Goal: Task Accomplishment & Management: Manage account settings

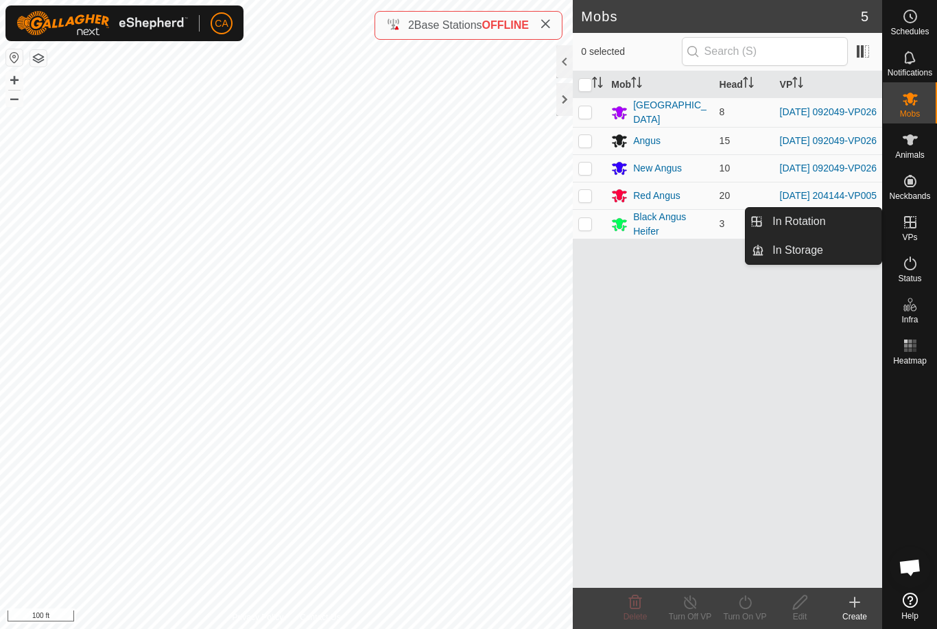
click at [842, 220] on link "In Rotation" at bounding box center [823, 221] width 117 height 27
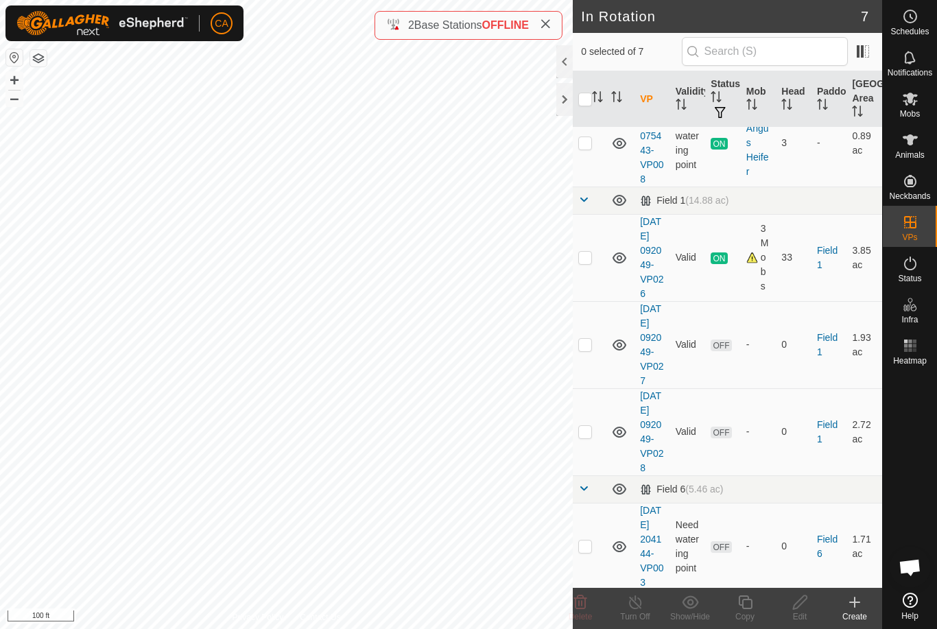
scroll to position [128, 0]
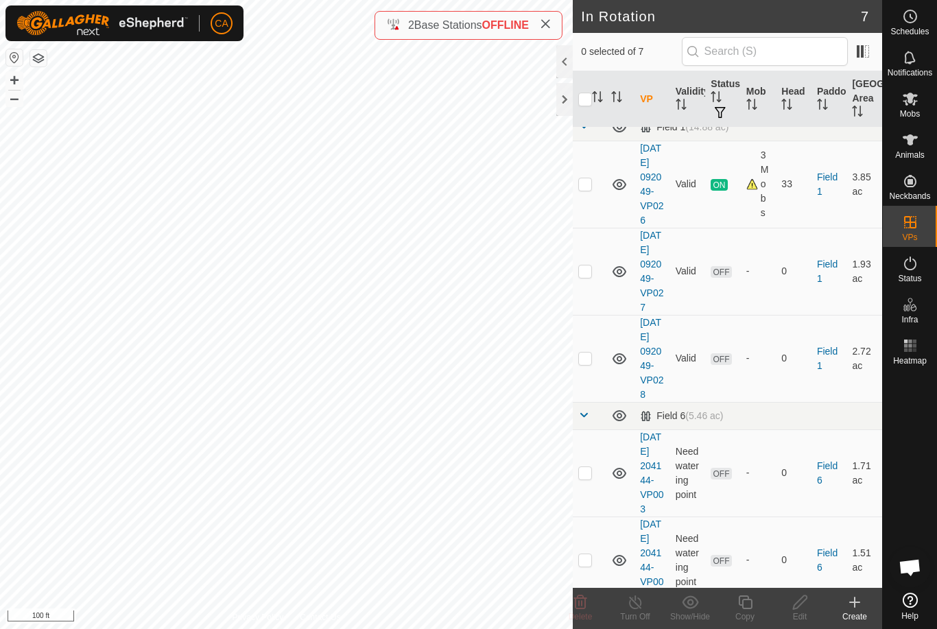
click at [587, 277] on p-checkbox at bounding box center [586, 271] width 14 height 11
click at [591, 277] on p-checkbox at bounding box center [586, 271] width 14 height 11
checkbox input "false"
click at [591, 478] on p-checkbox at bounding box center [586, 472] width 14 height 11
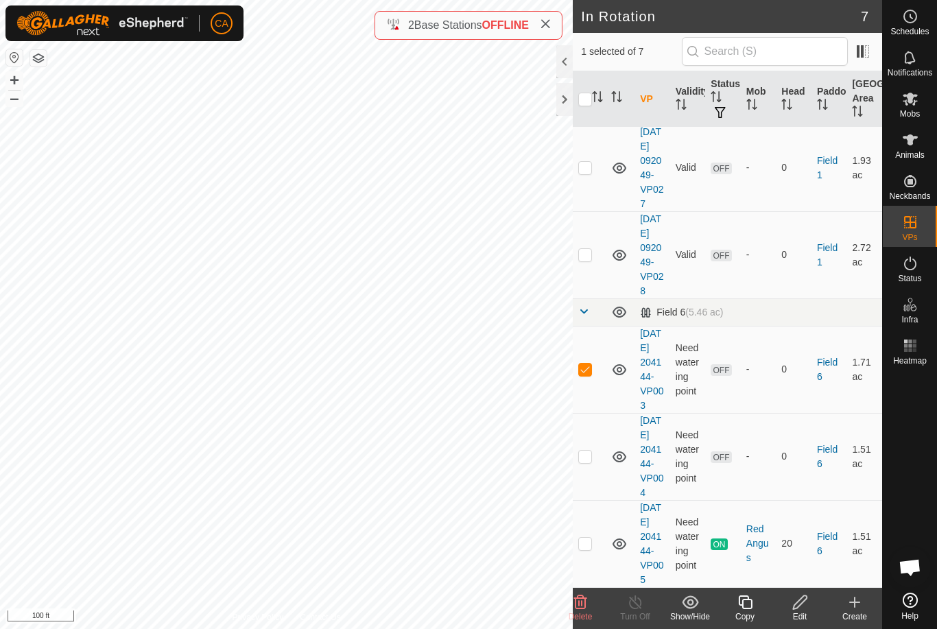
scroll to position [332, 0]
click at [586, 364] on p-checkbox at bounding box center [586, 369] width 14 height 11
checkbox input "false"
click at [585, 451] on p-checkbox at bounding box center [586, 456] width 14 height 11
click at [586, 597] on icon at bounding box center [580, 602] width 16 height 16
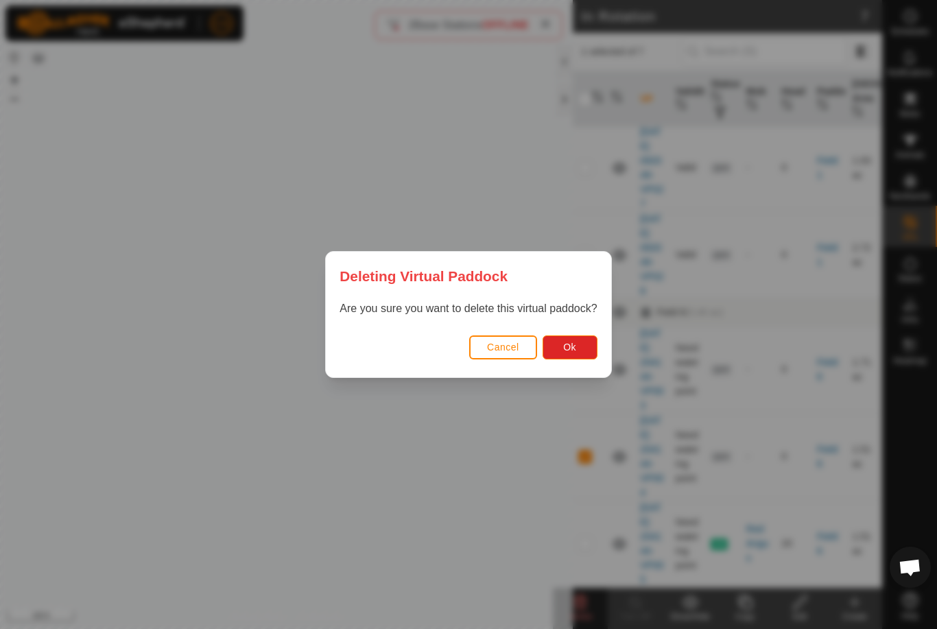
click at [576, 357] on button "Ok" at bounding box center [570, 348] width 55 height 24
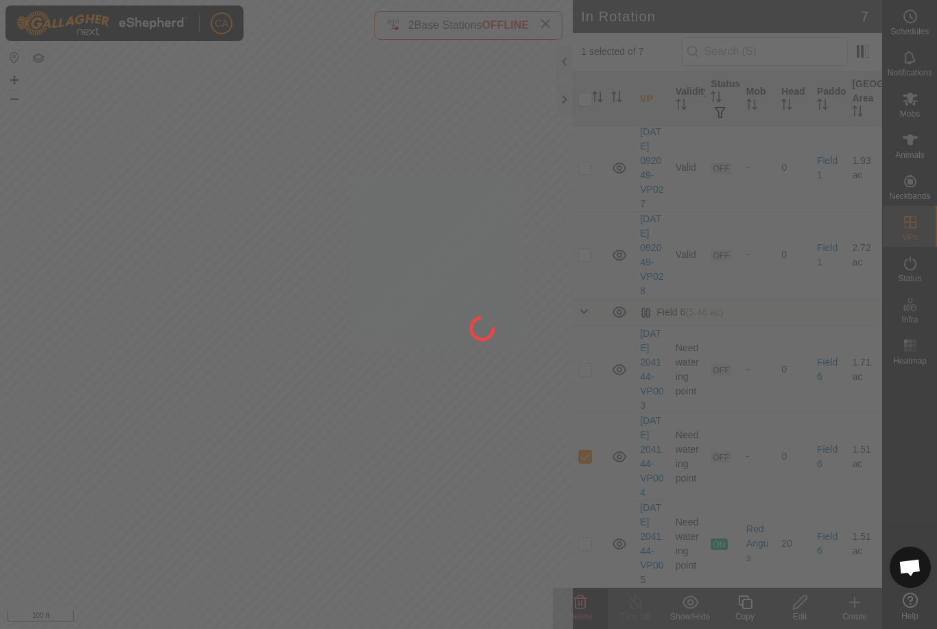
checkbox input "false"
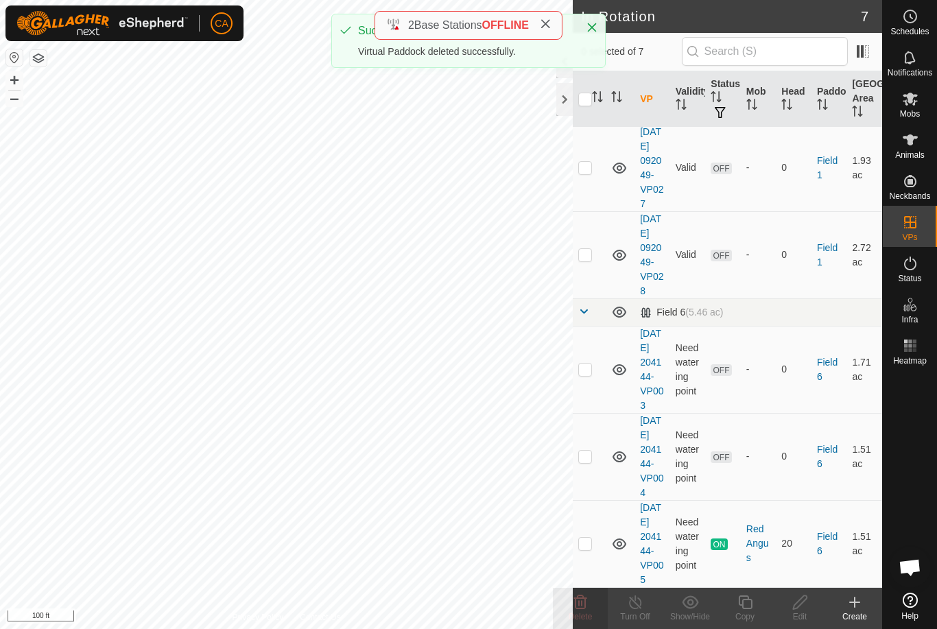
scroll to position [231, 0]
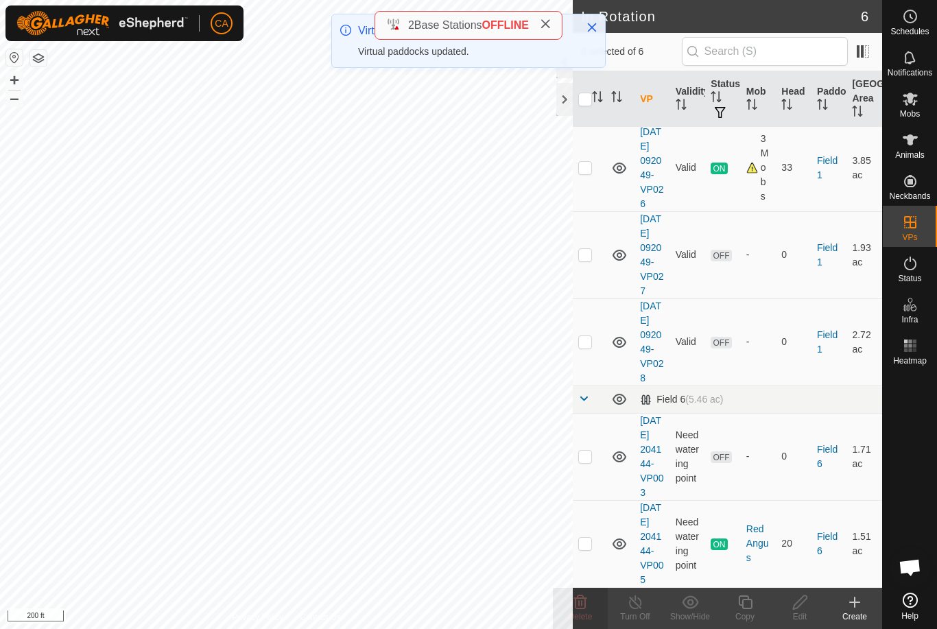
click at [583, 451] on p-checkbox at bounding box center [586, 456] width 14 height 11
click at [584, 451] on p-checkbox at bounding box center [586, 456] width 14 height 11
checkbox input "false"
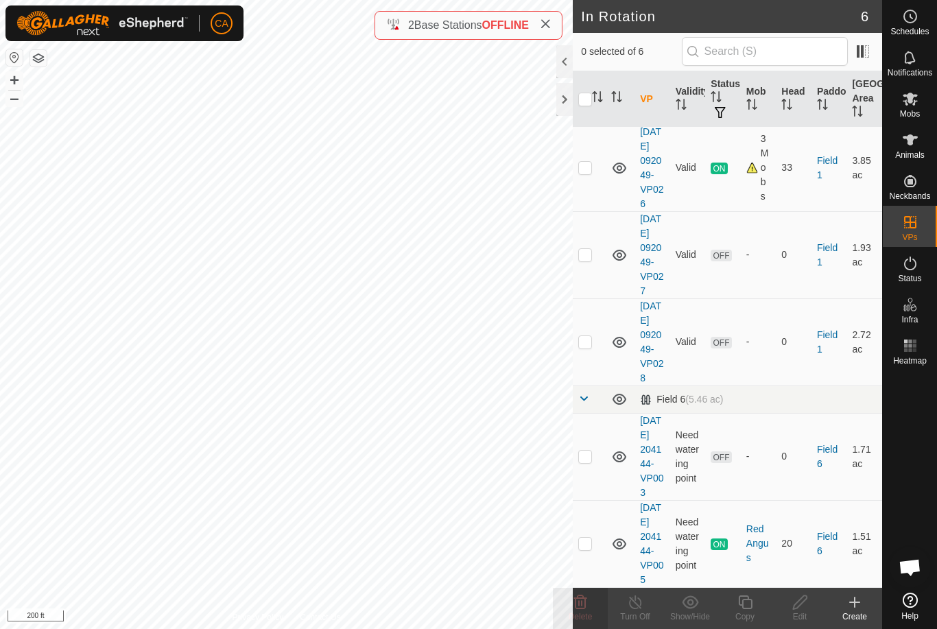
click at [594, 301] on td at bounding box center [589, 342] width 33 height 87
click at [590, 336] on p-checkbox at bounding box center [586, 341] width 14 height 11
checkbox input "false"
click at [593, 211] on td at bounding box center [589, 254] width 33 height 87
click at [587, 599] on icon at bounding box center [580, 603] width 13 height 14
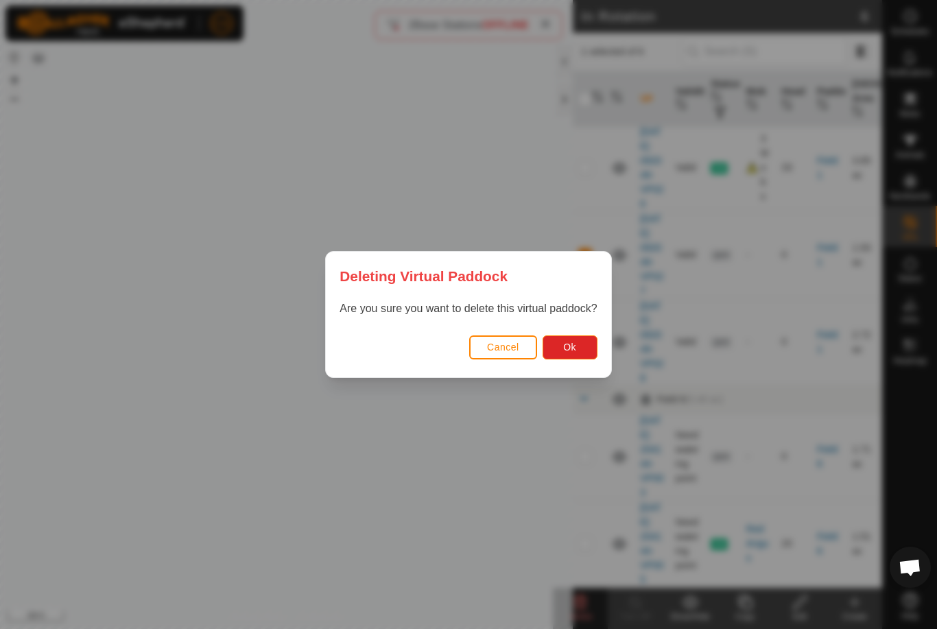
click at [590, 338] on button "Ok" at bounding box center [570, 348] width 55 height 24
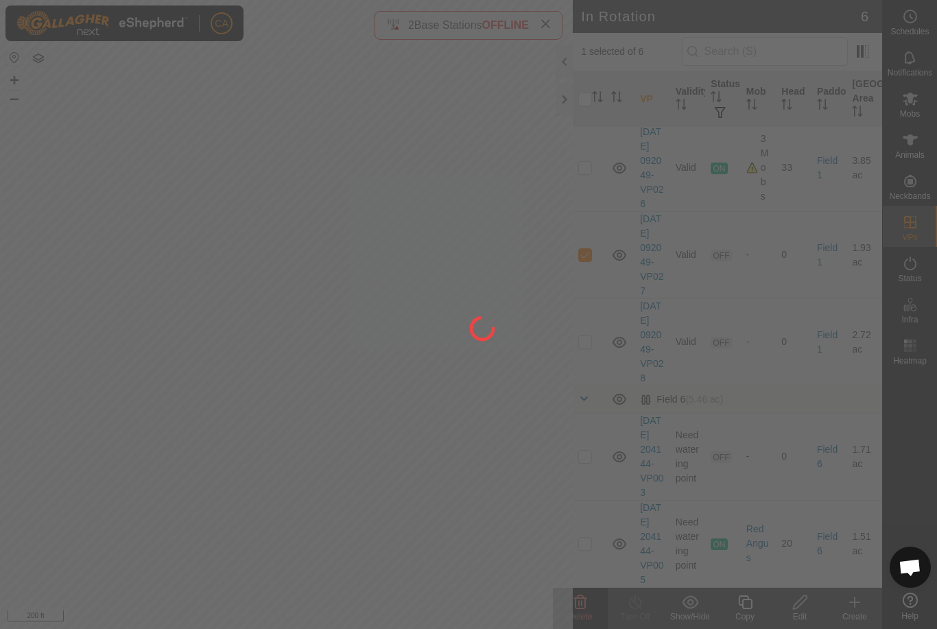
checkbox input "false"
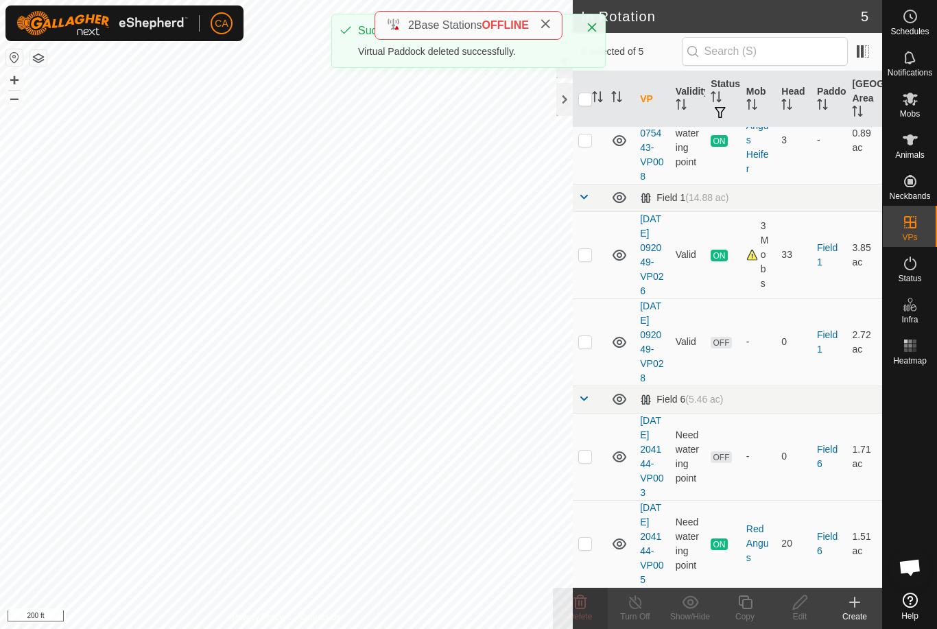
scroll to position [129, 0]
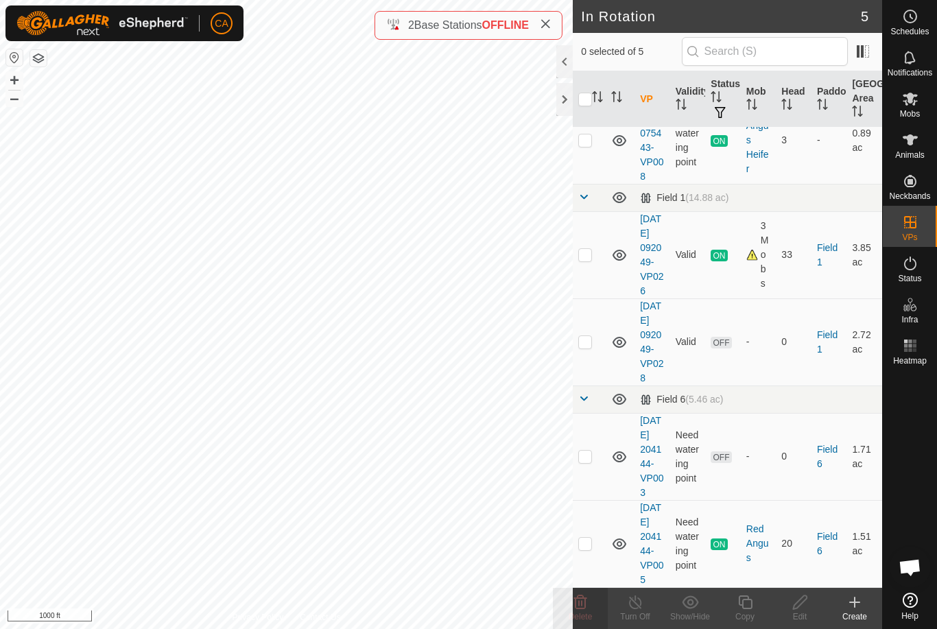
click at [338, 613] on link "Contact Us" at bounding box center [320, 617] width 40 height 12
